Goal: Transaction & Acquisition: Purchase product/service

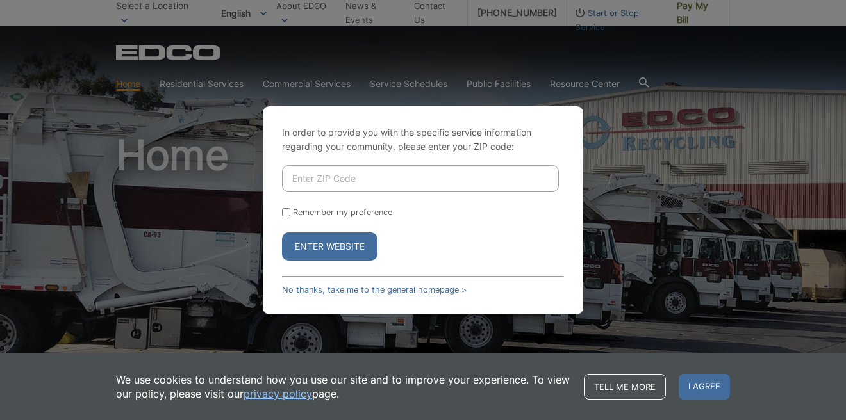
click at [323, 182] on input "Enter ZIP Code" at bounding box center [420, 178] width 277 height 27
click at [307, 177] on input "Enter ZIP Code" at bounding box center [420, 178] width 277 height 27
type input "92020"
click at [284, 214] on input "Remember my preference" at bounding box center [286, 212] width 8 height 8
checkbox input "true"
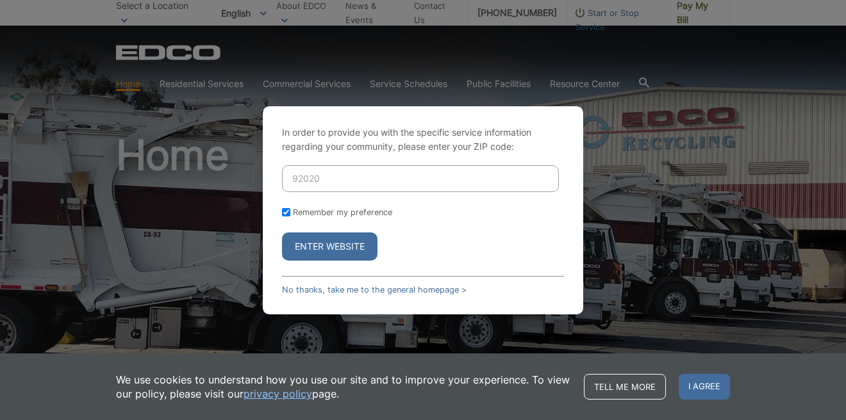
click at [331, 245] on button "Enter Website" at bounding box center [329, 247] width 95 height 28
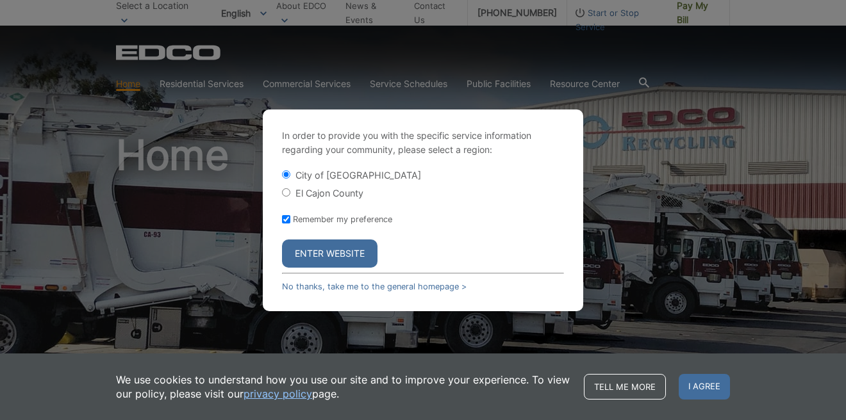
click at [334, 255] on button "Enter Website" at bounding box center [329, 254] width 95 height 28
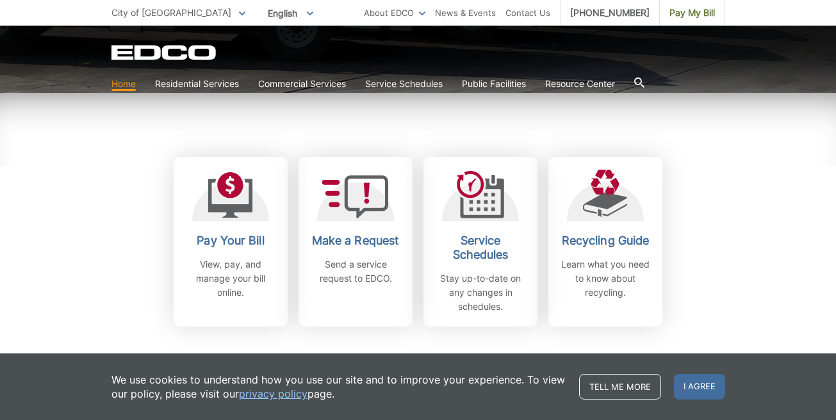
scroll to position [320, 0]
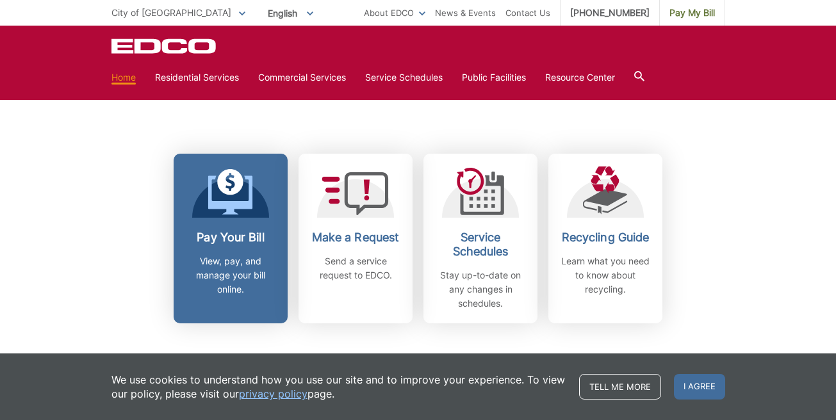
click at [235, 243] on h2 "Pay Your Bill" at bounding box center [230, 238] width 95 height 14
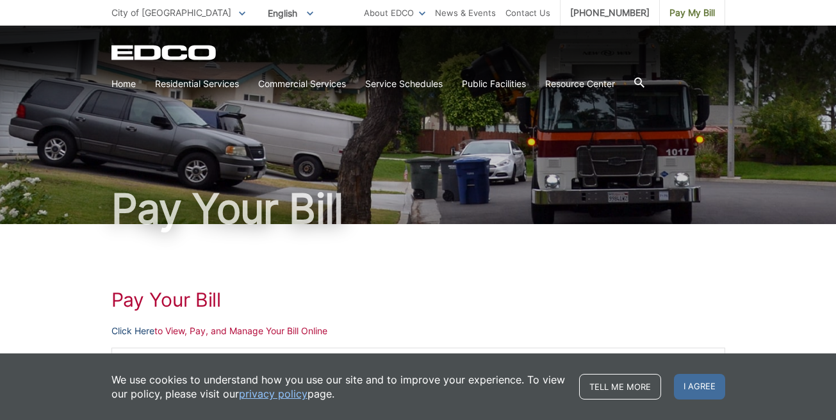
click at [128, 329] on link "Click Here" at bounding box center [132, 331] width 43 height 14
